Goal: Information Seeking & Learning: Find specific fact

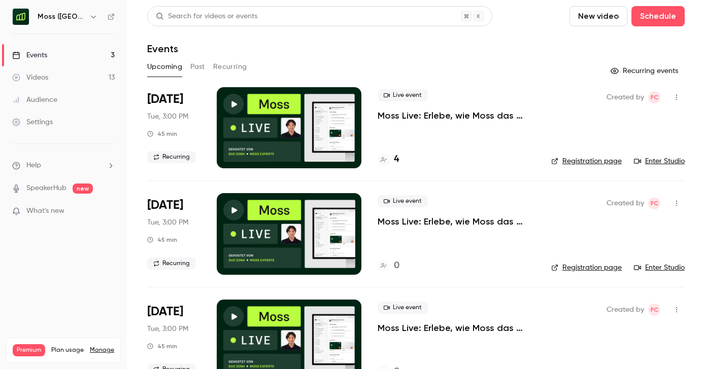
click at [193, 65] on button "Past" at bounding box center [197, 67] width 15 height 16
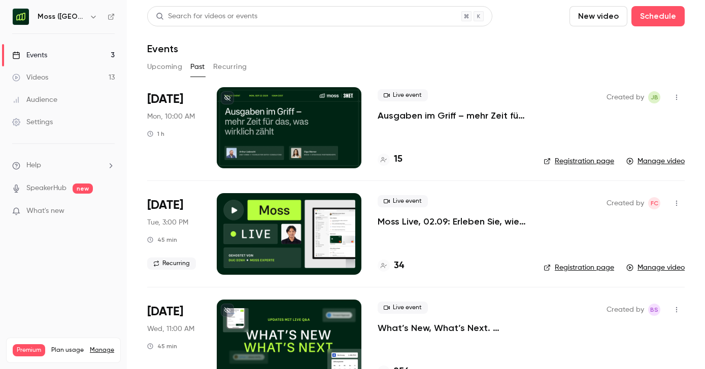
click at [428, 114] on p "Ausgaben im Griff – mehr Zeit für das, was wirklich zählt" at bounding box center [453, 116] width 150 height 12
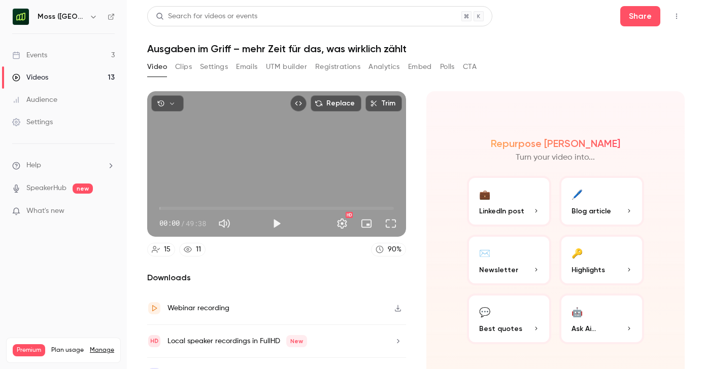
click at [341, 70] on button "Registrations" at bounding box center [337, 67] width 45 height 16
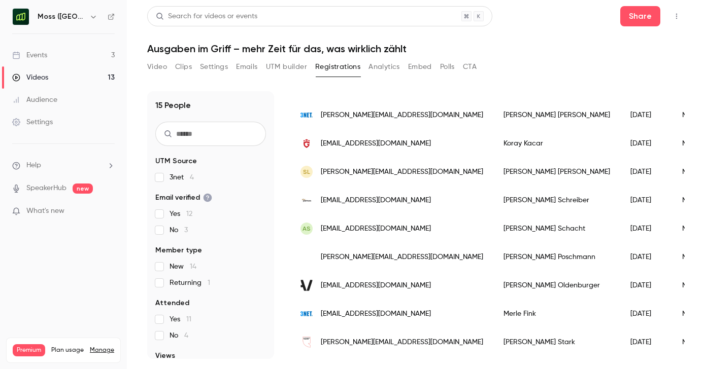
scroll to position [231, 0]
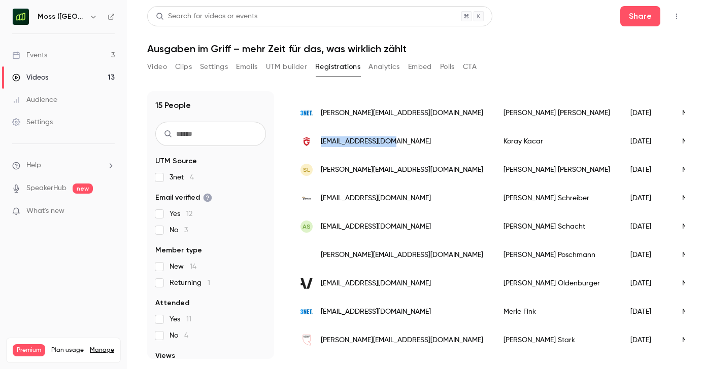
copy span "[EMAIL_ADDRESS][DOMAIN_NAME]"
drag, startPoint x: 407, startPoint y: 141, endPoint x: 320, endPoint y: 140, distance: 87.8
click at [320, 140] on div "[EMAIL_ADDRESS][DOMAIN_NAME]" at bounding box center [391, 141] width 203 height 28
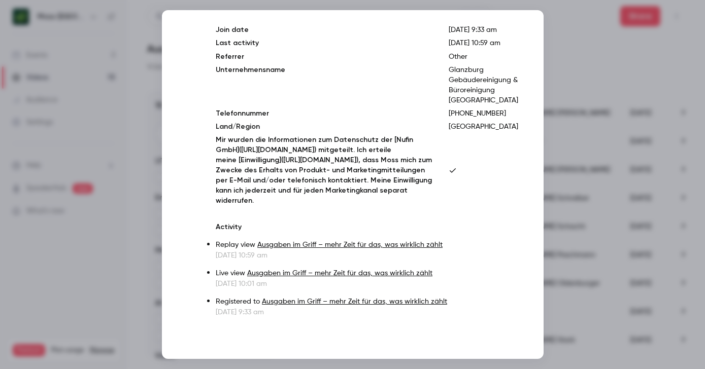
scroll to position [106, 0]
click at [591, 143] on div at bounding box center [352, 184] width 705 height 369
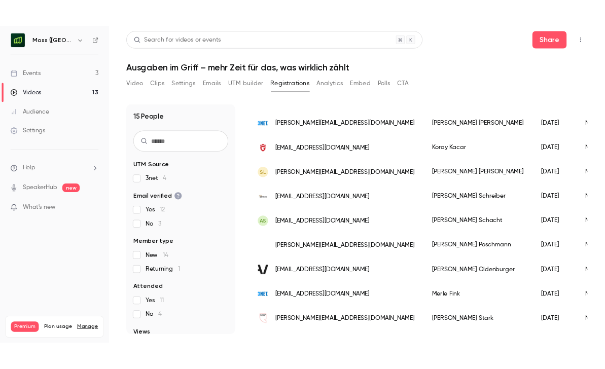
scroll to position [255, 0]
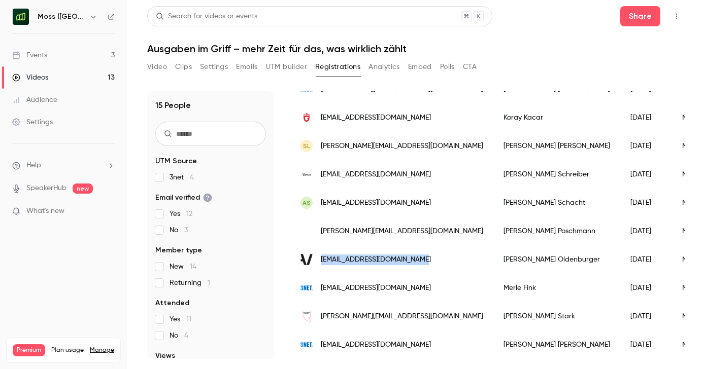
copy span "[EMAIL_ADDRESS][DOMAIN_NAME]"
drag, startPoint x: 425, startPoint y: 259, endPoint x: 317, endPoint y: 258, distance: 108.1
click at [317, 258] on div "[EMAIL_ADDRESS][DOMAIN_NAME]" at bounding box center [391, 260] width 203 height 28
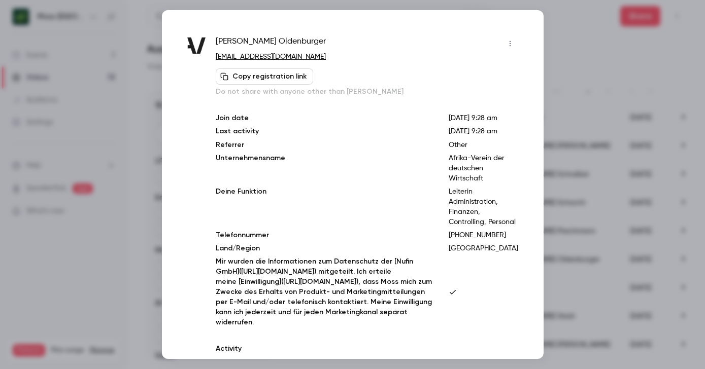
click at [320, 123] on p "Join date" at bounding box center [324, 118] width 216 height 10
click at [573, 55] on div at bounding box center [352, 184] width 705 height 369
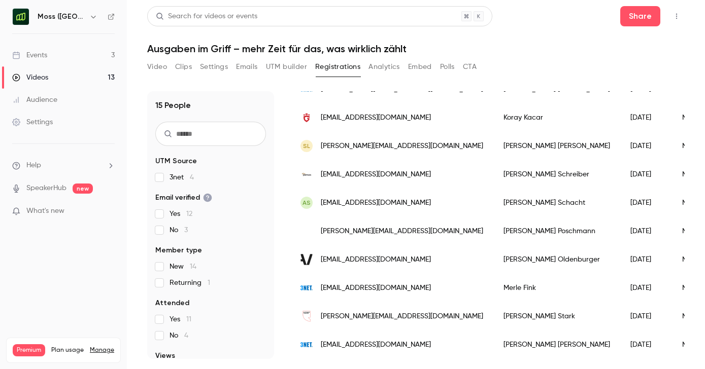
click at [520, 87] on div "15 People UTM Source 3net 4 Email verified Yes 12 No 3 Member type New 14 Retur…" at bounding box center [415, 219] width 537 height 280
drag, startPoint x: 440, startPoint y: 317, endPoint x: 310, endPoint y: 317, distance: 130.4
click at [310, 317] on div "[PERSON_NAME][EMAIL_ADDRESS][DOMAIN_NAME]" at bounding box center [391, 316] width 203 height 28
copy div "[PERSON_NAME][EMAIL_ADDRESS][DOMAIN_NAME]"
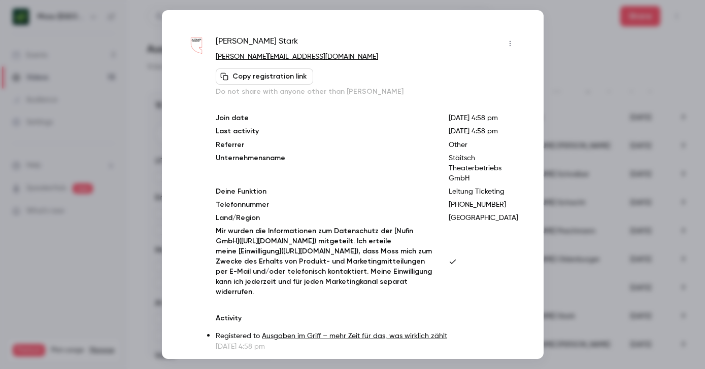
click at [572, 95] on div at bounding box center [352, 184] width 705 height 369
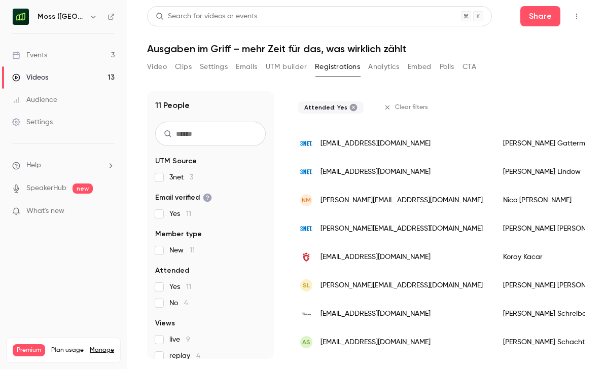
scroll to position [0, 0]
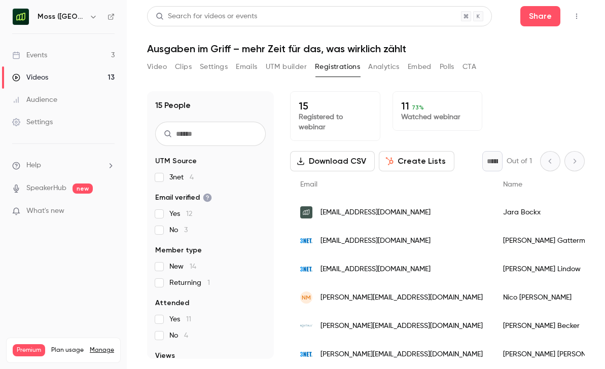
click at [360, 152] on button "Download CSV" at bounding box center [332, 161] width 85 height 20
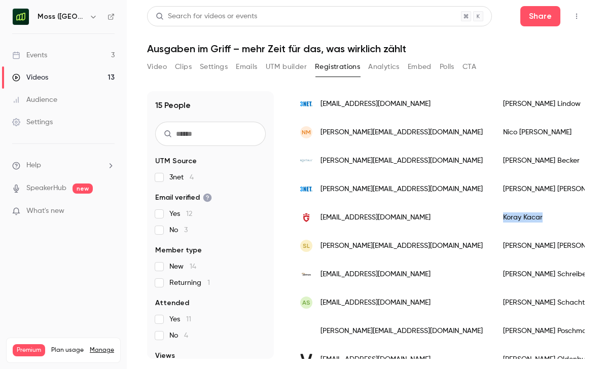
drag, startPoint x: 511, startPoint y: 208, endPoint x: 445, endPoint y: 208, distance: 66.0
click at [493, 208] on div "[PERSON_NAME]" at bounding box center [556, 217] width 127 height 28
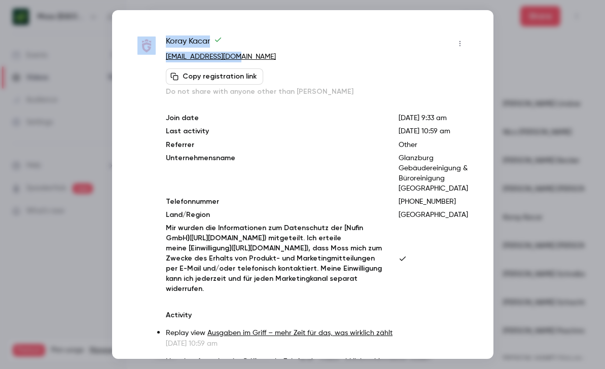
drag, startPoint x: 159, startPoint y: 40, endPoint x: 259, endPoint y: 57, distance: 101.4
click at [259, 57] on div "[PERSON_NAME] [EMAIL_ADDRESS][DOMAIN_NAME] Copy registration link Do not share …" at bounding box center [303, 221] width 331 height 370
copy div "[PERSON_NAME] [EMAIL_ADDRESS][DOMAIN_NAME]"
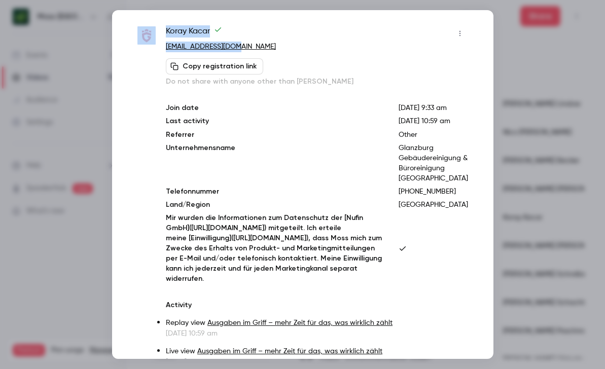
scroll to position [44, 0]
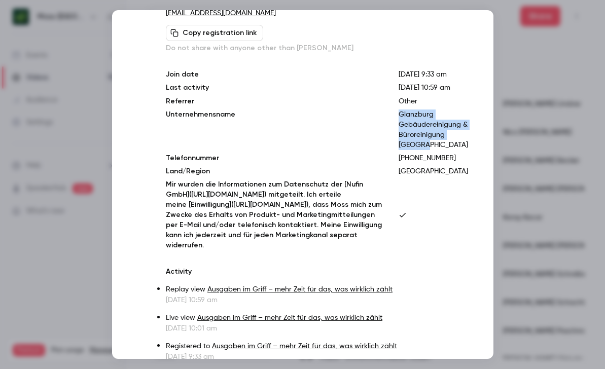
drag, startPoint x: 404, startPoint y: 133, endPoint x: 440, endPoint y: 169, distance: 51.0
click at [440, 169] on div "Join date [DATE] 9:33 am Last activity [DATE] 10:59 am Referrer Other Unternehm…" at bounding box center [317, 160] width 302 height 181
copy p "Glanzburg Gebäudereinigung & Büroreinigung [GEOGRAPHIC_DATA]"
click at [524, 73] on div at bounding box center [302, 184] width 605 height 369
click at [524, 73] on div "Video Clips Settings Emails UTM builder Registrations Analytics Embed Polls CTA" at bounding box center [366, 69] width 438 height 20
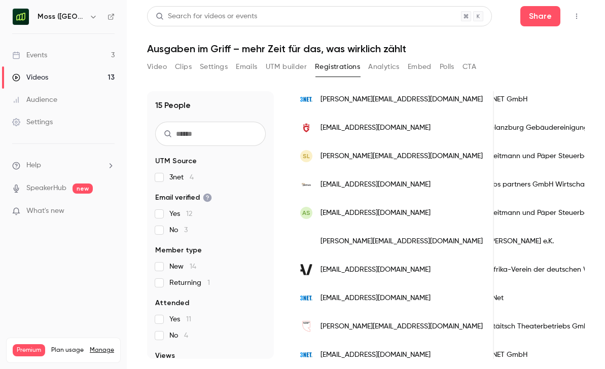
scroll to position [0, 354]
drag, startPoint x: 549, startPoint y: 231, endPoint x: 450, endPoint y: 233, distance: 99.0
click at [490, 233] on div "[PERSON_NAME] e.K." at bounding box center [613, 241] width 246 height 28
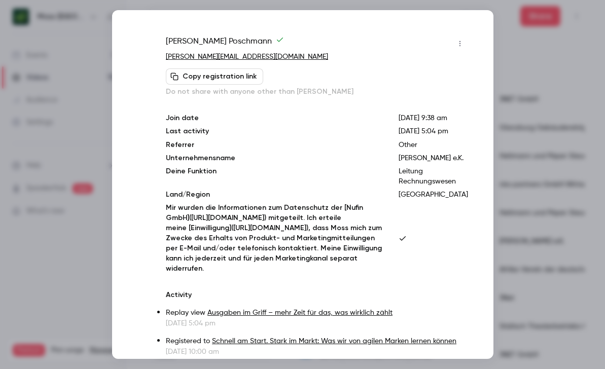
click at [529, 91] on div at bounding box center [302, 184] width 605 height 369
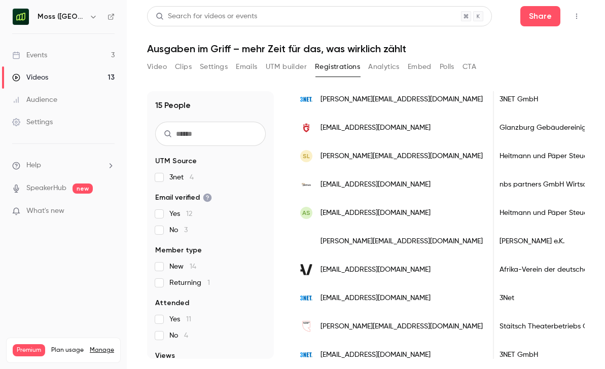
copy div "[PERSON_NAME] e.K."
drag, startPoint x: 548, startPoint y: 235, endPoint x: 449, endPoint y: 234, distance: 98.9
click at [490, 234] on div "[PERSON_NAME] e.K." at bounding box center [613, 241] width 246 height 28
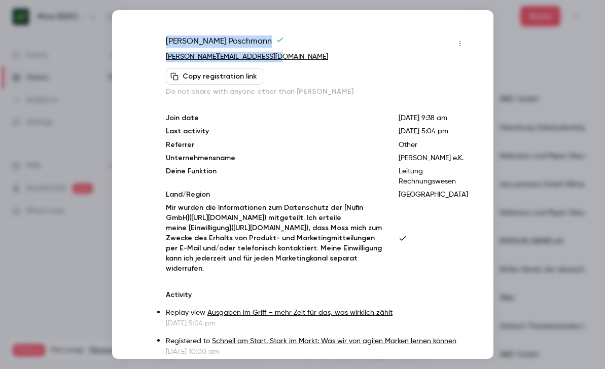
copy div "[PERSON_NAME] [EMAIL_ADDRESS][DOMAIN_NAME]"
drag, startPoint x: 161, startPoint y: 35, endPoint x: 321, endPoint y: 56, distance: 161.2
click at [321, 56] on div "[PERSON_NAME] [EMAIL_ADDRESS][DOMAIN_NAME] Copy registration link Do not share …" at bounding box center [303, 184] width 382 height 349
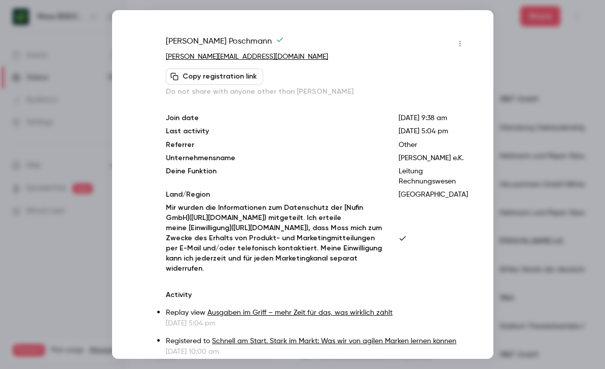
click at [565, 249] on div at bounding box center [302, 184] width 605 height 369
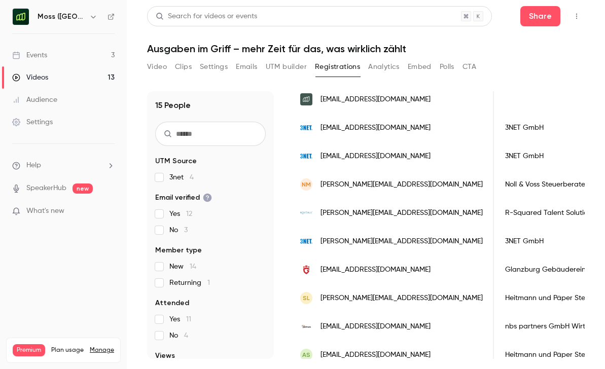
scroll to position [0, 349]
drag, startPoint x: 566, startPoint y: 201, endPoint x: 455, endPoint y: 203, distance: 111.1
click at [494, 203] on div "R-Squared Talent Solutions GmbH" at bounding box center [617, 213] width 246 height 28
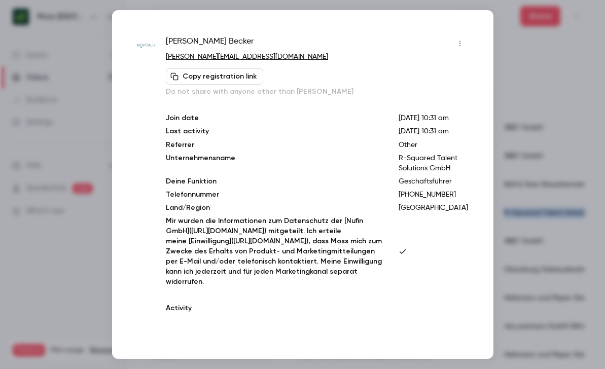
copy div "R-Squared Talent Solutions GmbH"
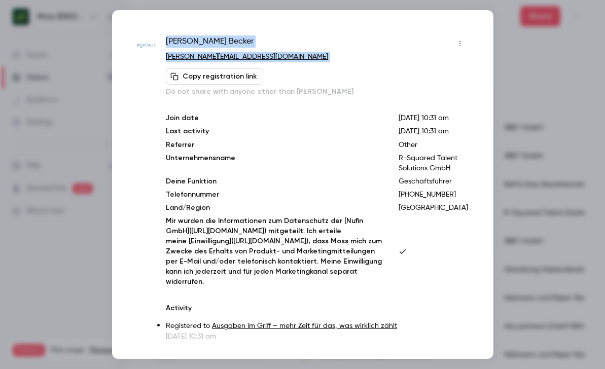
drag, startPoint x: 162, startPoint y: 40, endPoint x: 287, endPoint y: 63, distance: 126.5
click at [287, 63] on div "[PERSON_NAME] [PERSON_NAME][EMAIL_ADDRESS][DOMAIN_NAME] Copy registration link …" at bounding box center [303, 189] width 331 height 306
copy div "[PERSON_NAME] [EMAIL_ADDRESS][DOMAIN_NAME] Copy registration link"
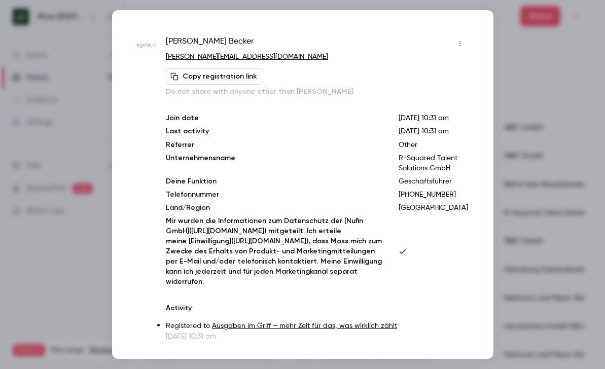
click at [546, 161] on div at bounding box center [302, 184] width 605 height 369
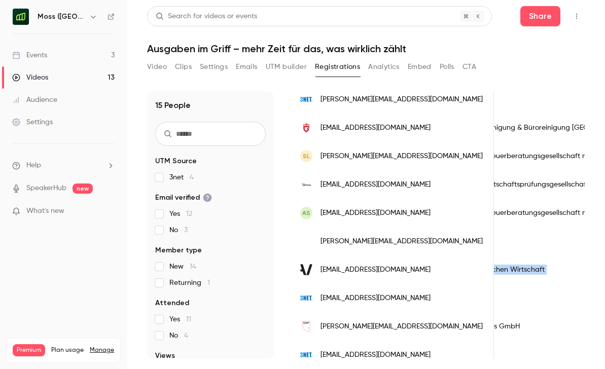
scroll to position [0, 461]
drag, startPoint x: 472, startPoint y: 261, endPoint x: 491, endPoint y: 264, distance: 19.0
click at [491, 264] on div "Afrika-Verein der deutschen Wirtschaft" at bounding box center [505, 270] width 246 height 28
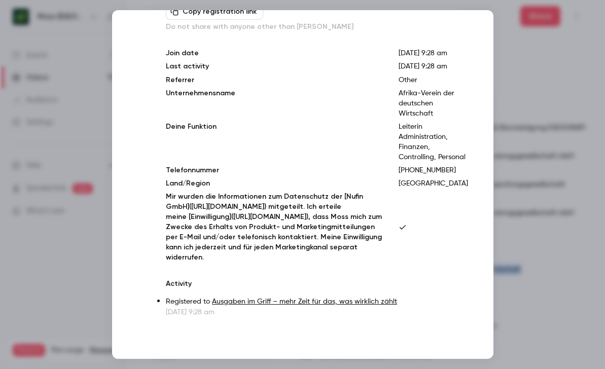
scroll to position [0, 0]
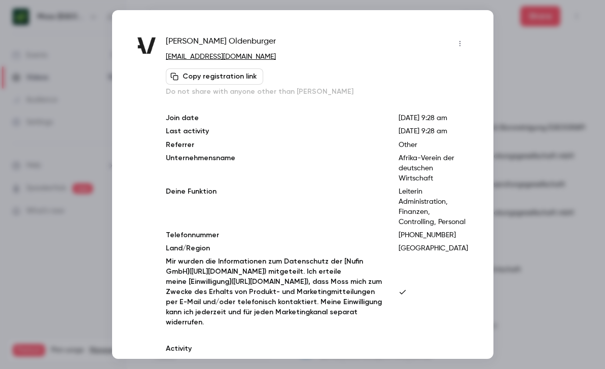
click at [549, 60] on div at bounding box center [302, 184] width 605 height 369
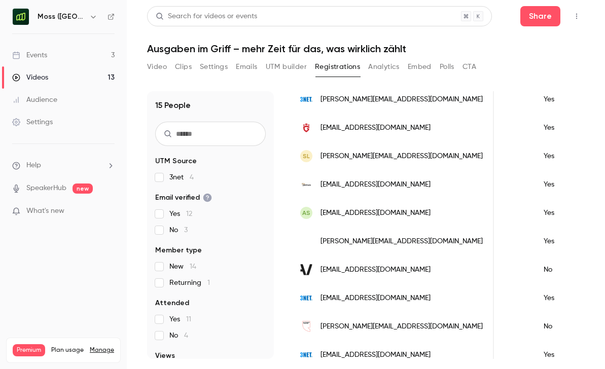
scroll to position [0, 296]
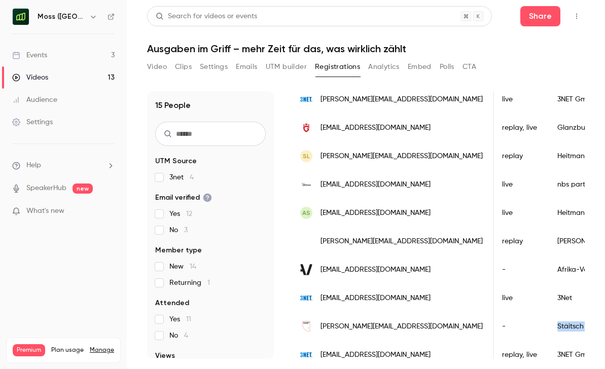
drag, startPoint x: 496, startPoint y: 316, endPoint x: 566, endPoint y: 317, distance: 70.0
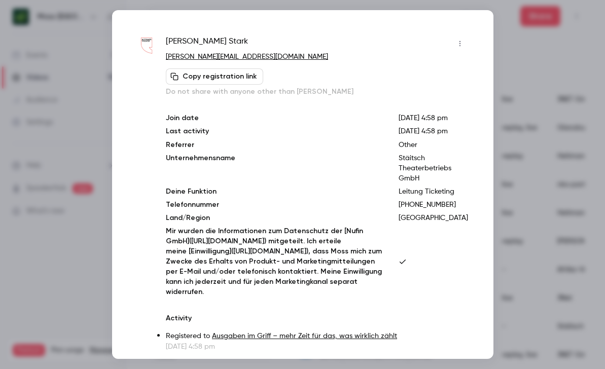
click at [158, 108] on div "[PERSON_NAME] [EMAIL_ADDRESS][DOMAIN_NAME] Copy registration link Do not share …" at bounding box center [303, 194] width 331 height 317
drag, startPoint x: 166, startPoint y: 37, endPoint x: 307, endPoint y: 53, distance: 142.4
click at [307, 53] on div "[PERSON_NAME] [PERSON_NAME][EMAIL_ADDRESS][DOMAIN_NAME] Copy registration link …" at bounding box center [317, 66] width 302 height 61
click at [523, 291] on div at bounding box center [302, 184] width 605 height 369
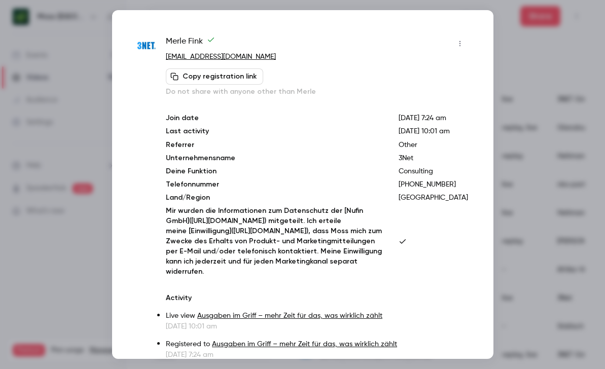
click at [535, 349] on div at bounding box center [302, 184] width 605 height 369
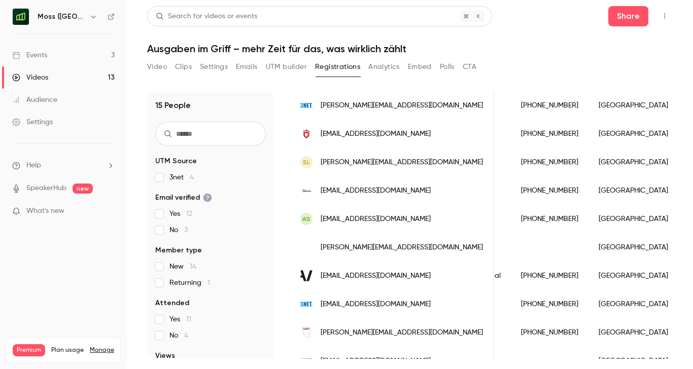
scroll to position [255, 0]
